Goal: Task Accomplishment & Management: Use online tool/utility

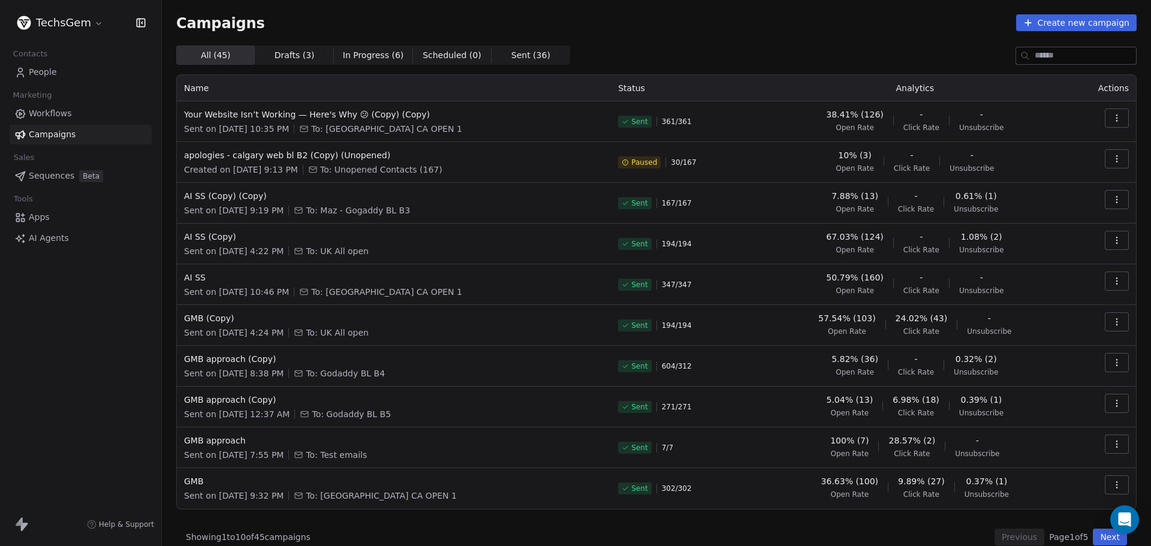
click at [755, 20] on div "Campaigns Create new campaign" at bounding box center [656, 22] width 961 height 17
click at [443, 12] on div "Campaigns Create new campaign All ( 45 ) All ( 45 ) Drafts ( 3 ) Drafts ( 3 ) I…" at bounding box center [656, 280] width 989 height 560
click at [670, 31] on div "Campaigns Create new campaign" at bounding box center [656, 22] width 961 height 17
click at [604, 22] on div "Campaigns Create new campaign" at bounding box center [656, 22] width 961 height 17
click at [655, 37] on div "Campaigns Create new campaign All ( 45 ) All ( 45 ) Drafts ( 3 ) Drafts ( 3 ) I…" at bounding box center [656, 279] width 961 height 531
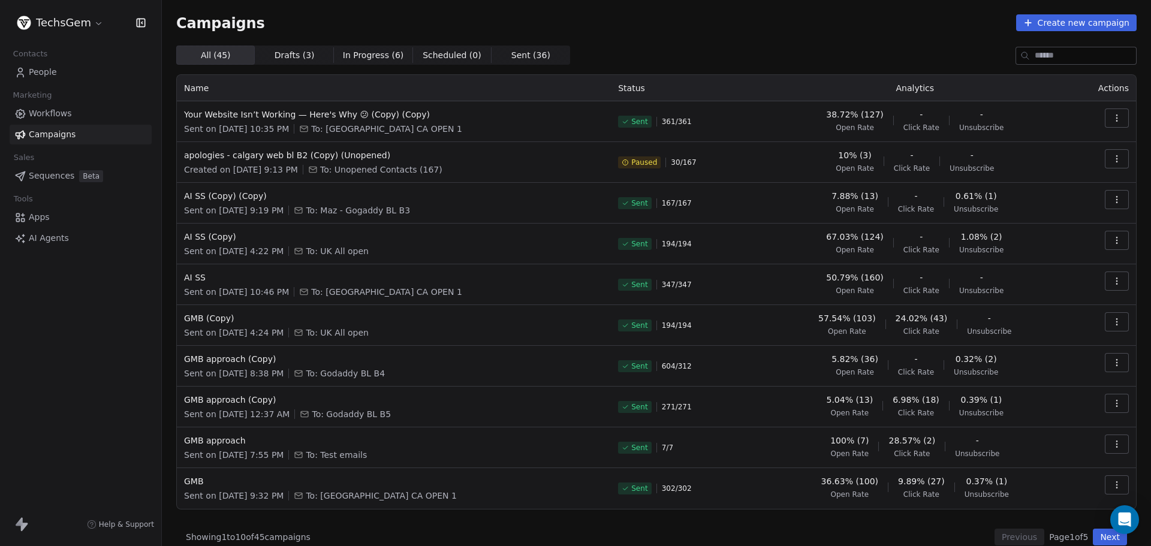
click at [582, 19] on div "Campaigns Create new campaign" at bounding box center [656, 22] width 961 height 17
click at [668, 25] on div "Campaigns Create new campaign" at bounding box center [656, 22] width 961 height 17
click at [182, 22] on span "Campaigns" at bounding box center [220, 22] width 89 height 17
click at [342, 21] on div "Campaigns Create new campaign" at bounding box center [656, 22] width 961 height 17
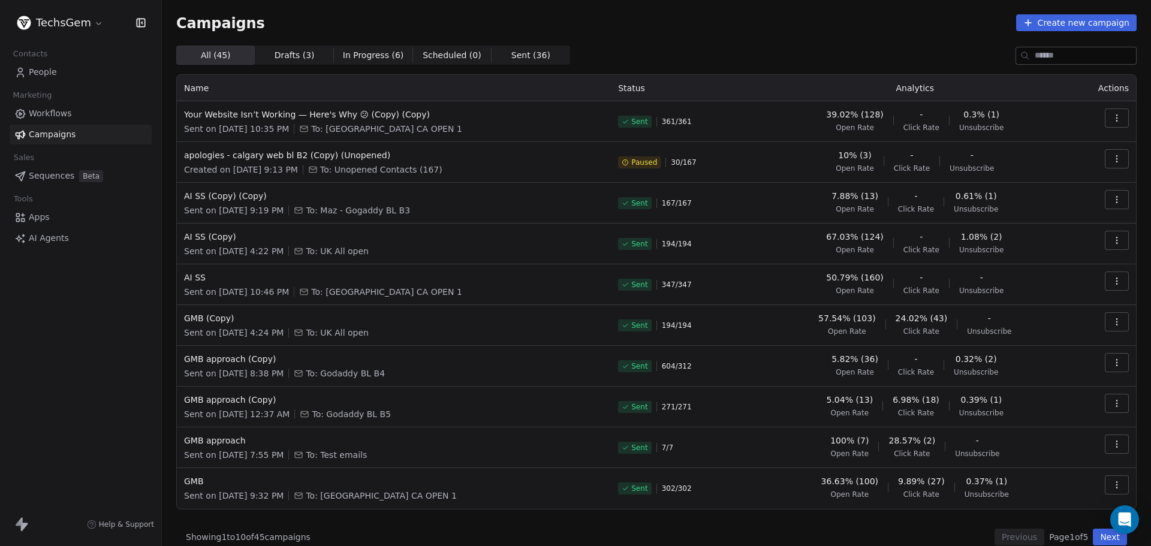
click at [639, 46] on div "All ( 45 ) All ( 45 ) Drafts ( 3 ) Drafts ( 3 ) In Progress ( 6 ) In Progress (…" at bounding box center [656, 55] width 961 height 19
click at [636, 127] on span "Sent" at bounding box center [634, 122] width 33 height 12
click at [638, 121] on span "Sent" at bounding box center [639, 122] width 16 height 10
click at [651, 121] on div "Sent 361 / 361" at bounding box center [686, 122] width 136 height 26
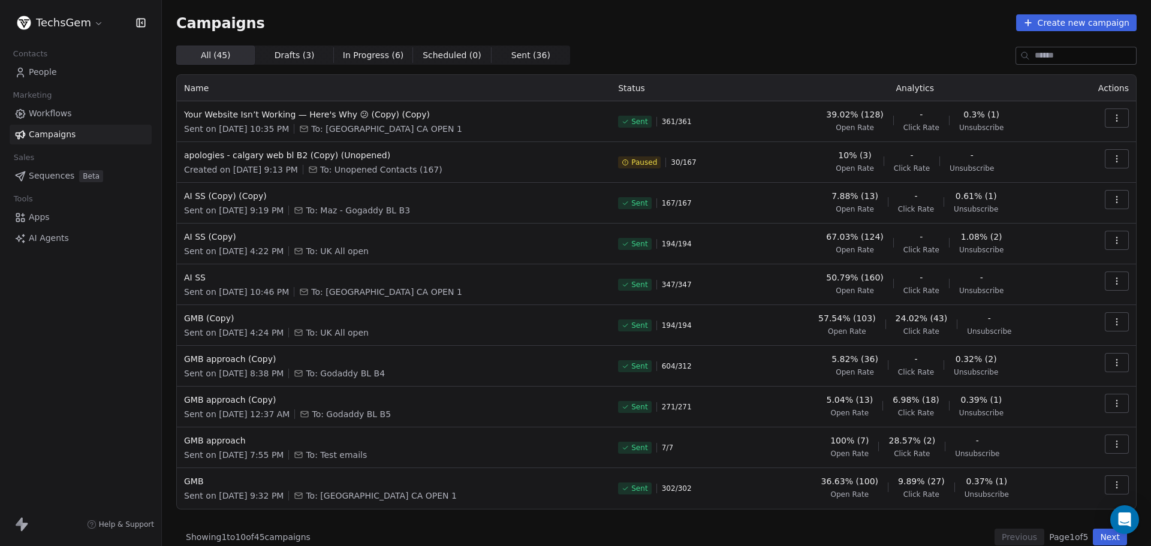
click at [669, 123] on span "361 / 361" at bounding box center [677, 122] width 30 height 10
click at [670, 122] on span "361 / 361" at bounding box center [677, 122] width 30 height 10
click at [717, 124] on div "Sent 361 / 361" at bounding box center [686, 122] width 136 height 26
click at [716, 41] on div "Campaigns Create new campaign All ( 45 ) All ( 45 ) Drafts ( 3 ) Drafts ( 3 ) I…" at bounding box center [656, 279] width 961 height 531
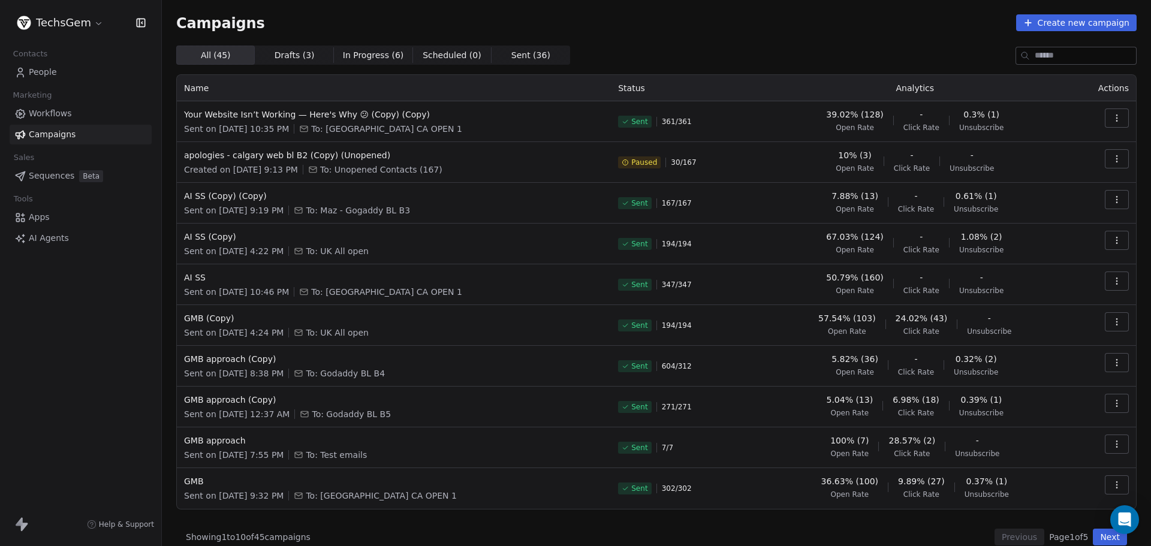
click at [612, 34] on div "Campaigns Create new campaign All ( 45 ) All ( 45 ) Drafts ( 3 ) Drafts ( 3 ) I…" at bounding box center [656, 279] width 961 height 531
